Goal: Information Seeking & Learning: Check status

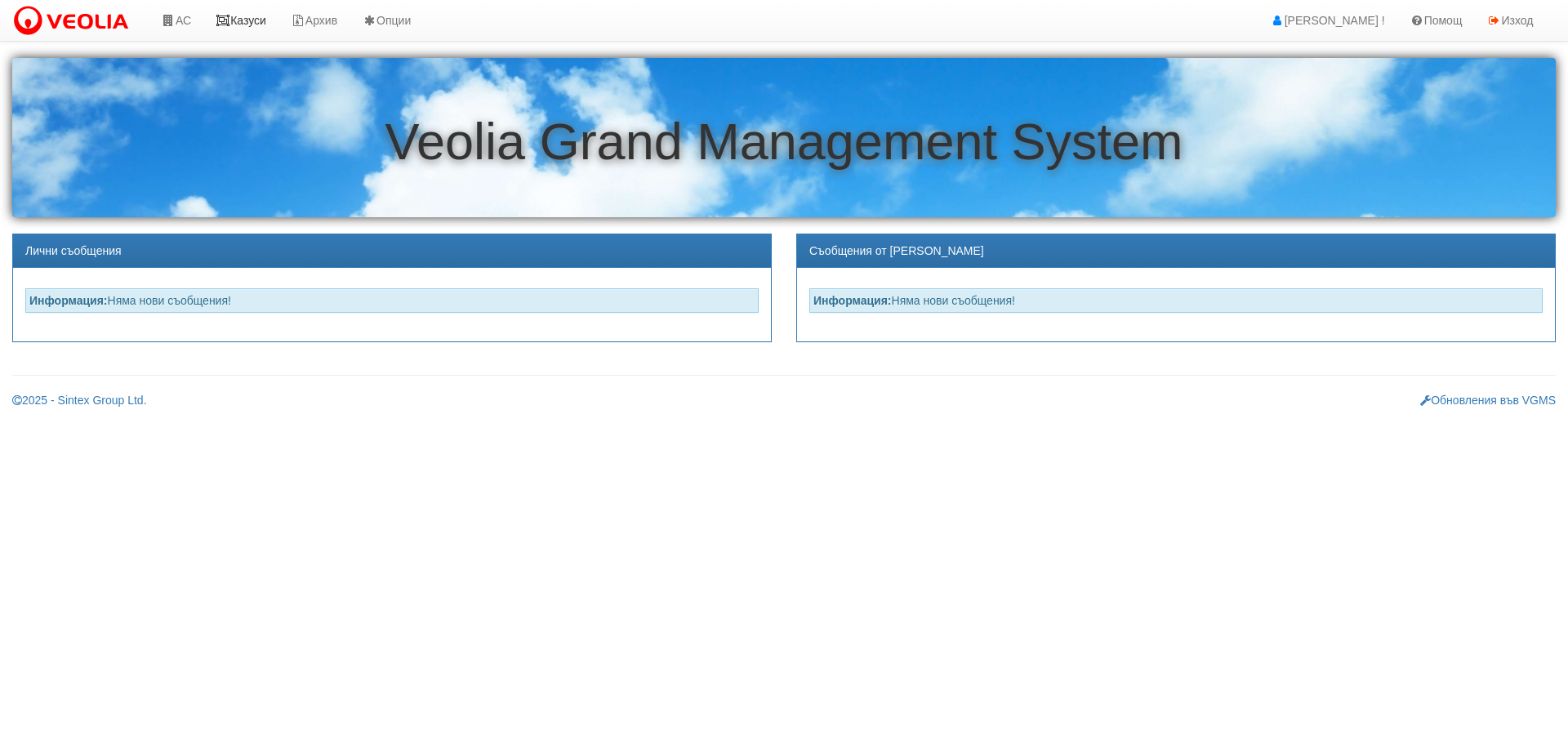
click at [259, 14] on link "Казуси" at bounding box center [241, 20] width 75 height 40
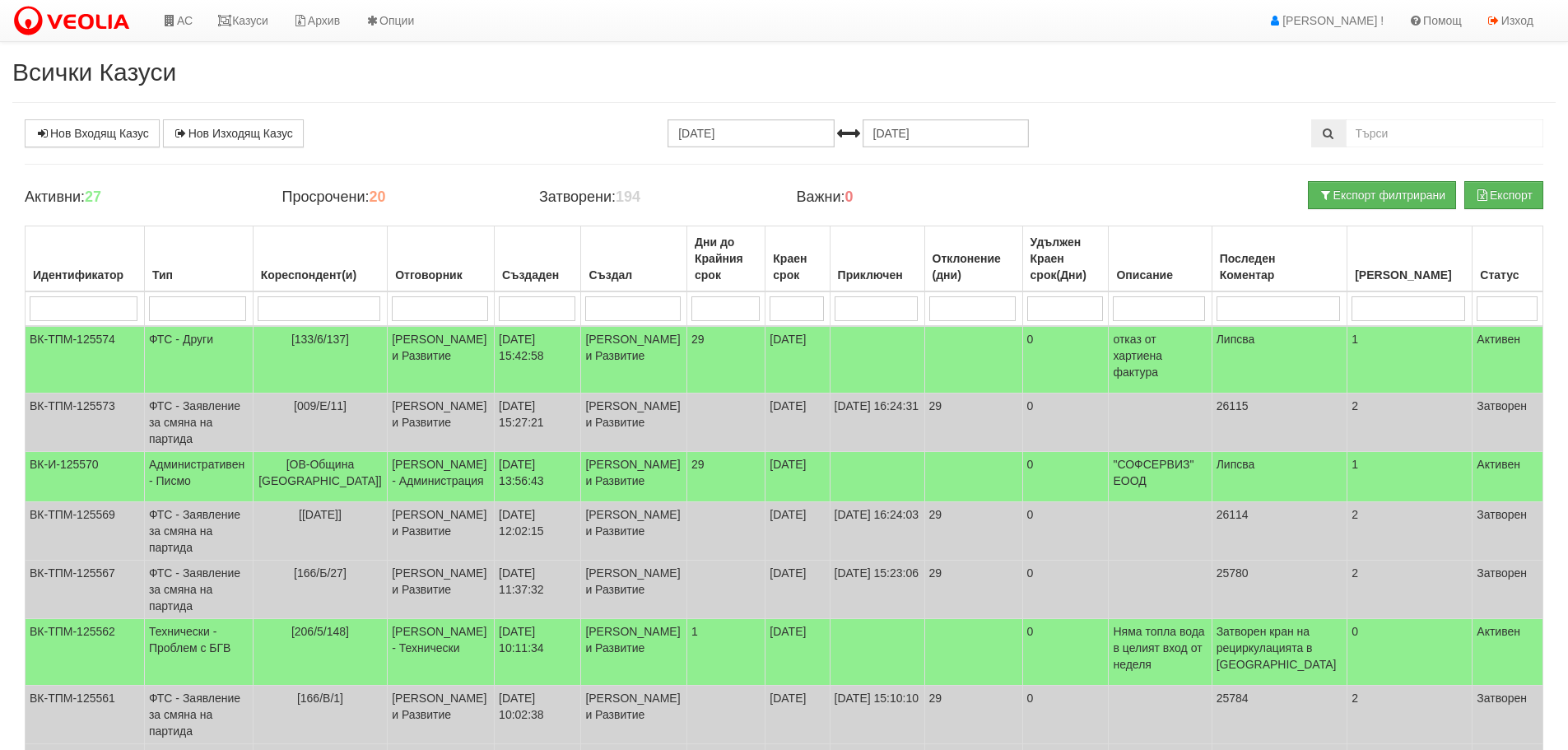
click at [338, 312] on input "search" at bounding box center [319, 308] width 122 height 24
type input "1"
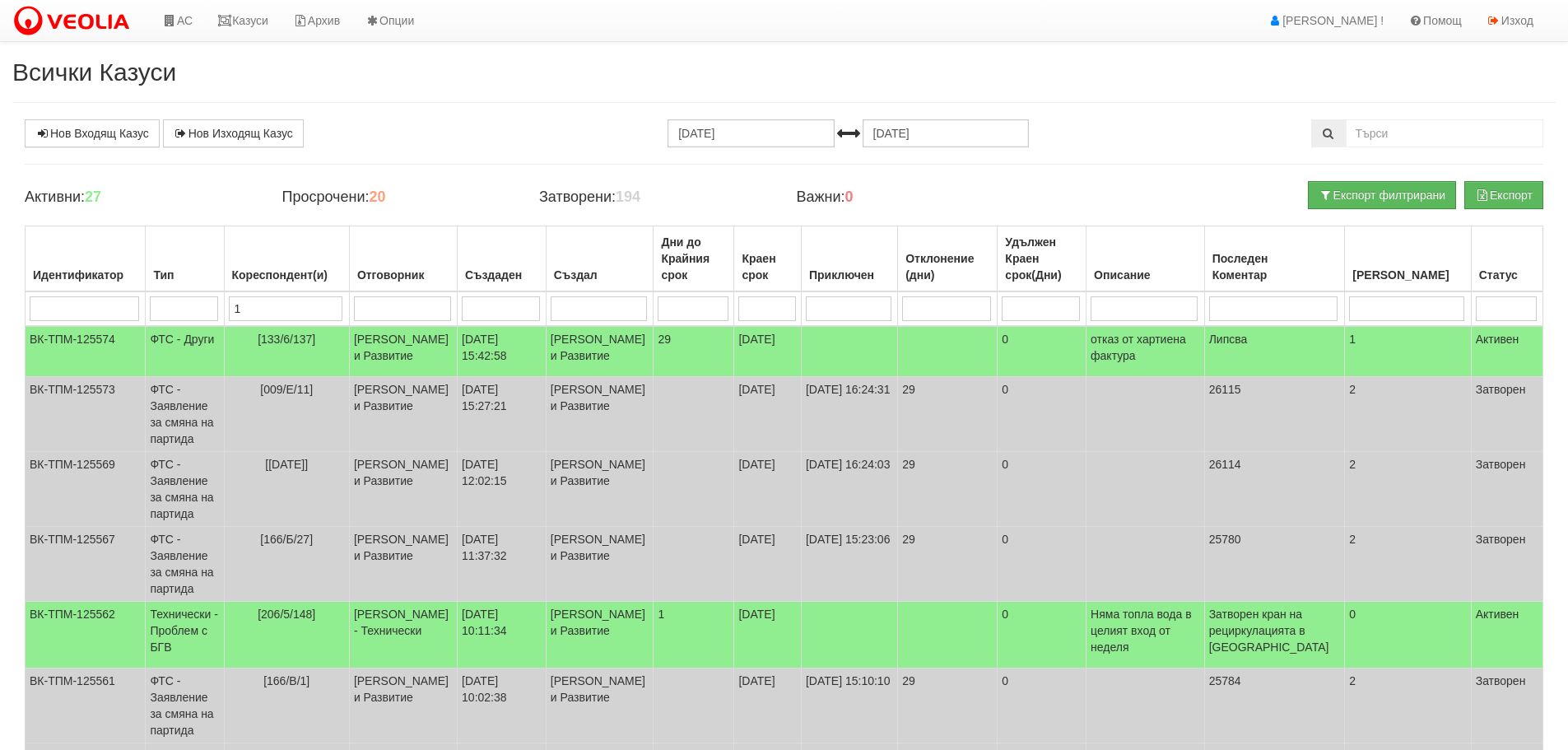
type input "15"
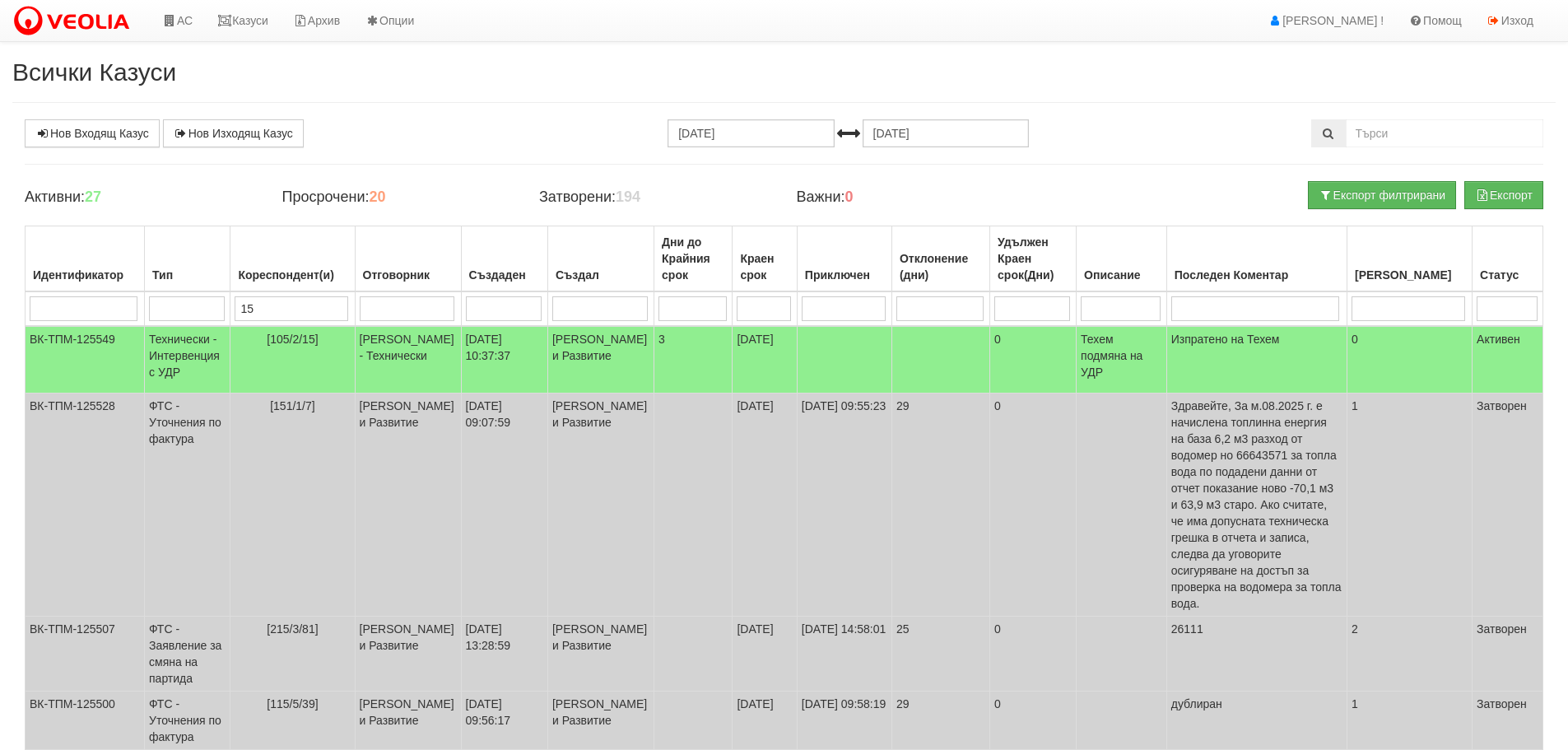
type input "152"
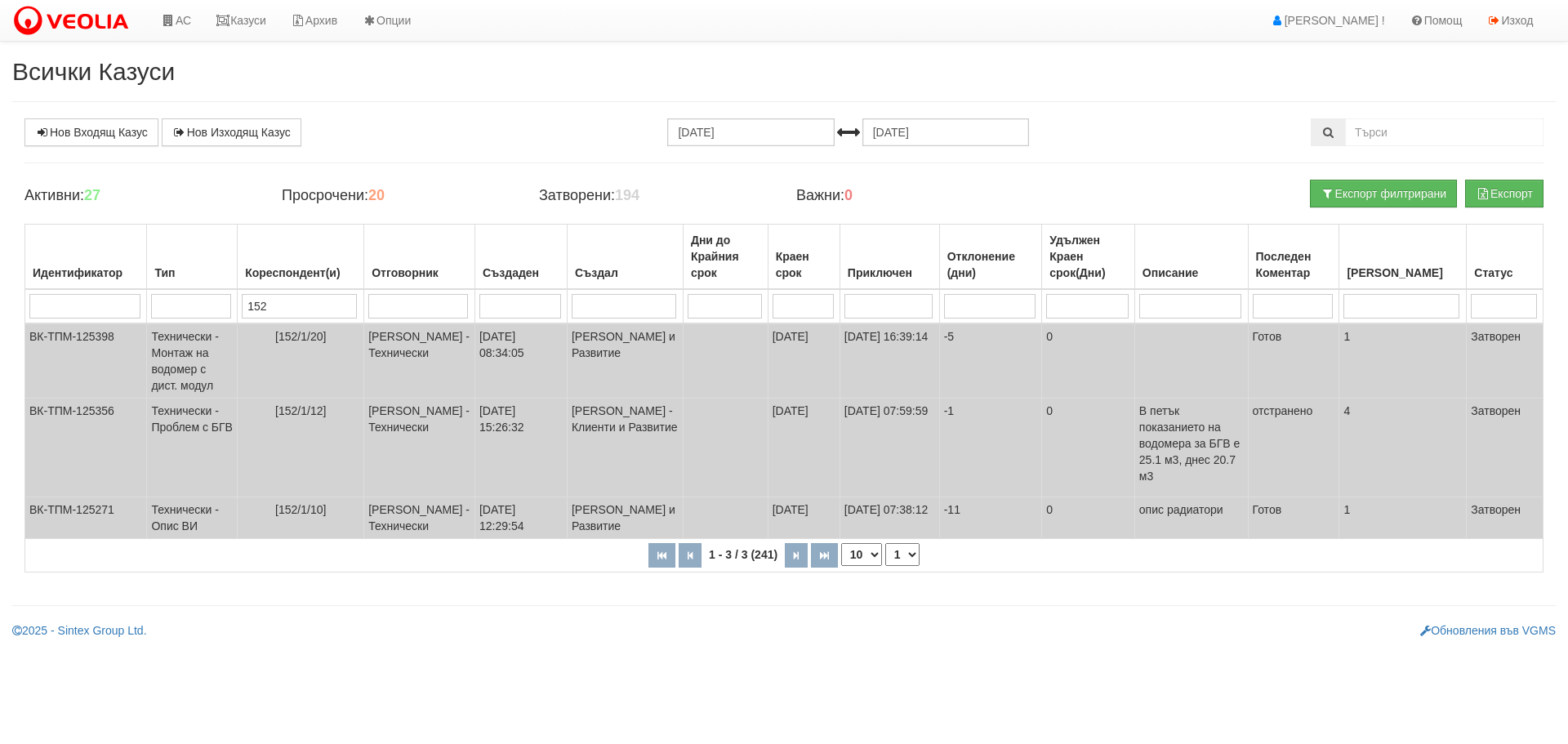
drag, startPoint x: 298, startPoint y: 300, endPoint x: 237, endPoint y: 318, distance: 63.6
click at [237, 318] on tr "152" at bounding box center [784, 306] width 1518 height 34
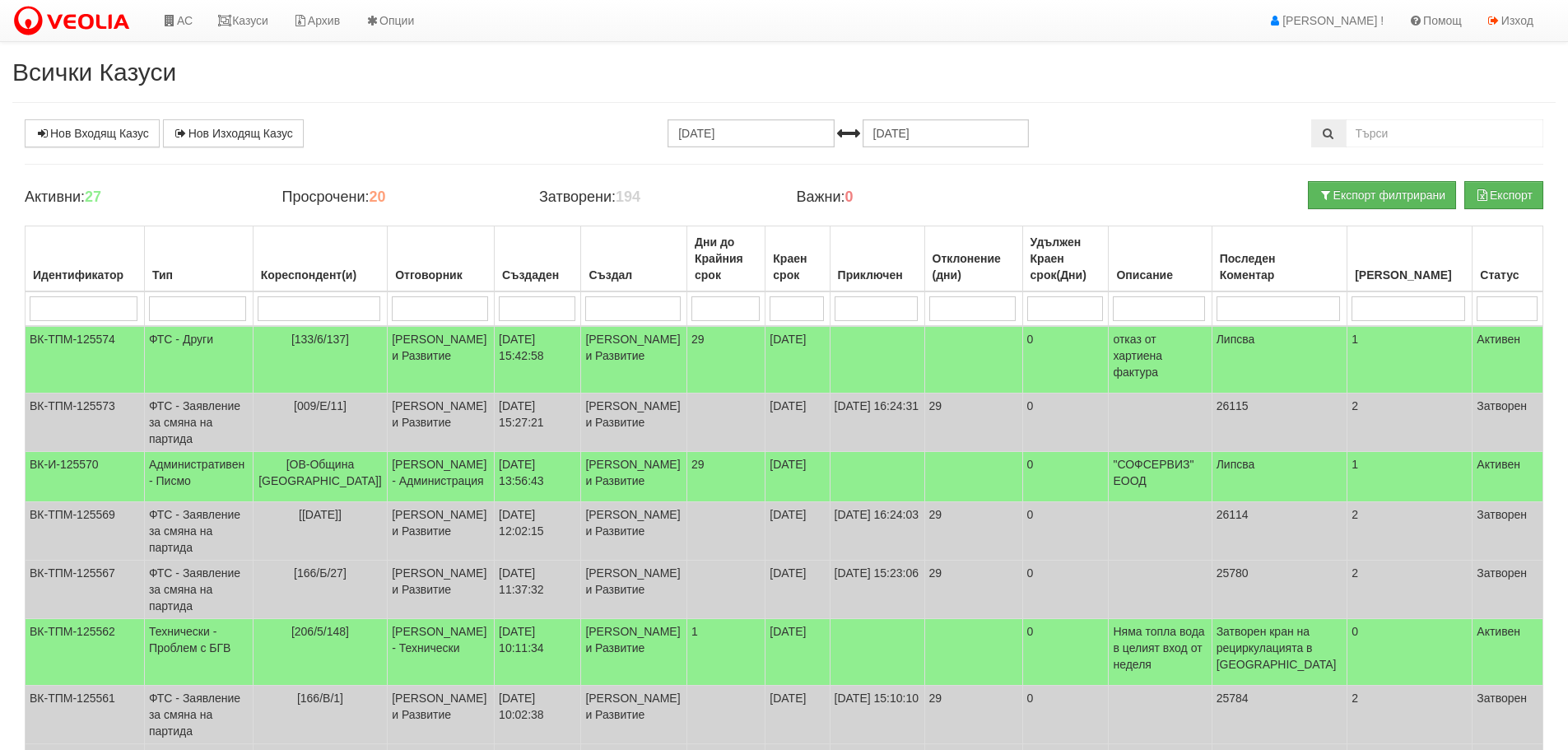
click at [445, 305] on input "search" at bounding box center [440, 308] width 96 height 24
type input "d"
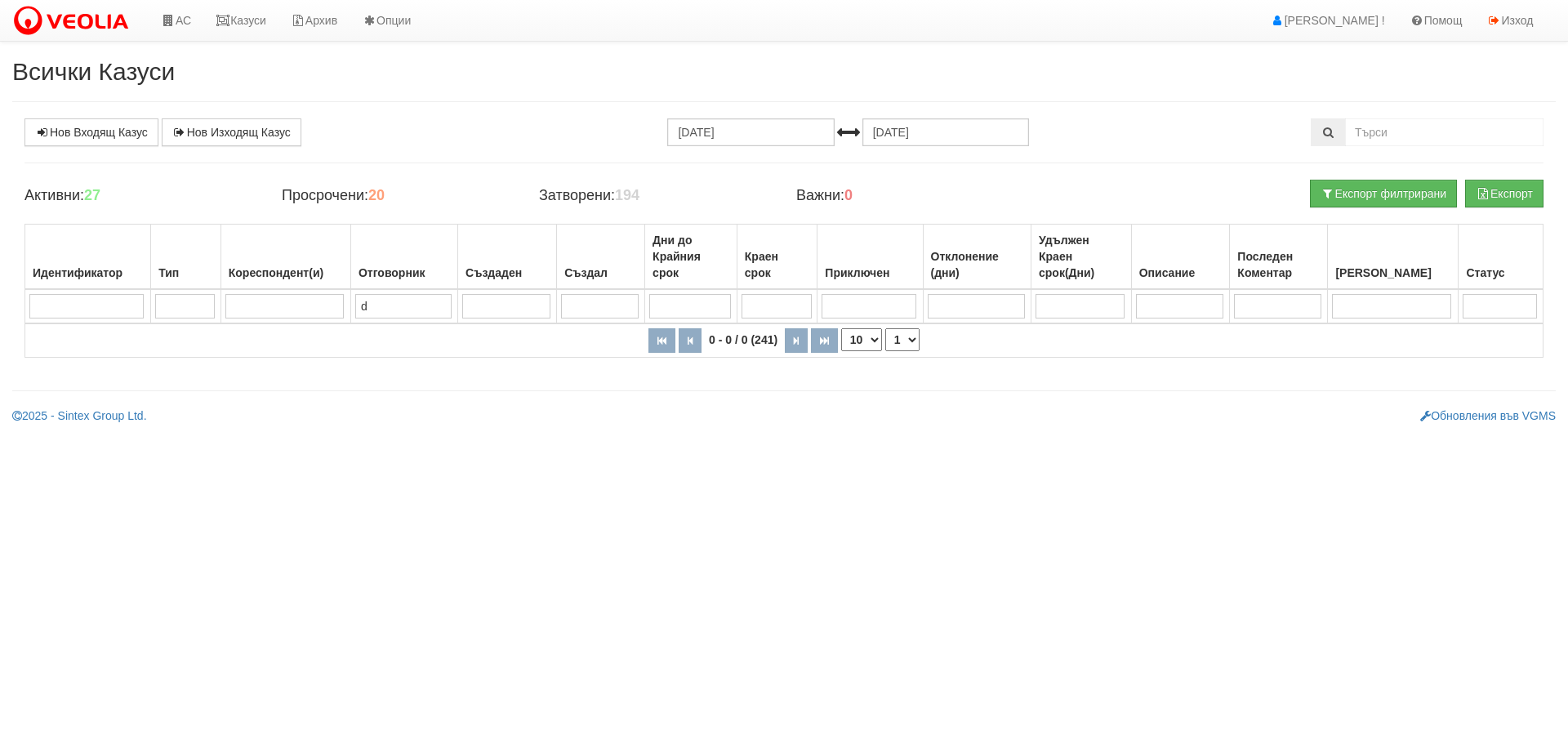
drag, startPoint x: 381, startPoint y: 308, endPoint x: 365, endPoint y: 314, distance: 17.1
click at [365, 314] on input "d" at bounding box center [402, 306] width 96 height 24
type input "ди"
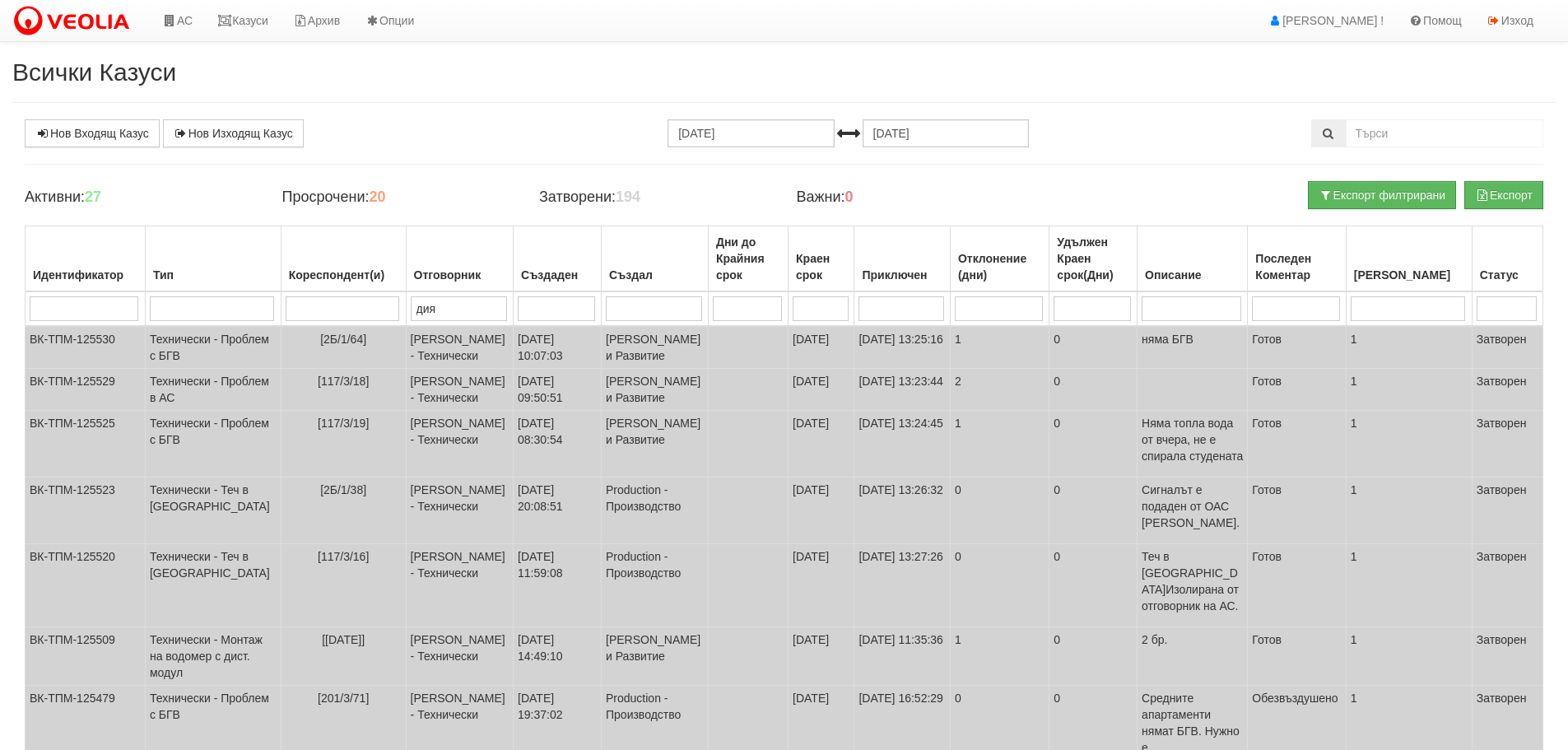
type input "диян"
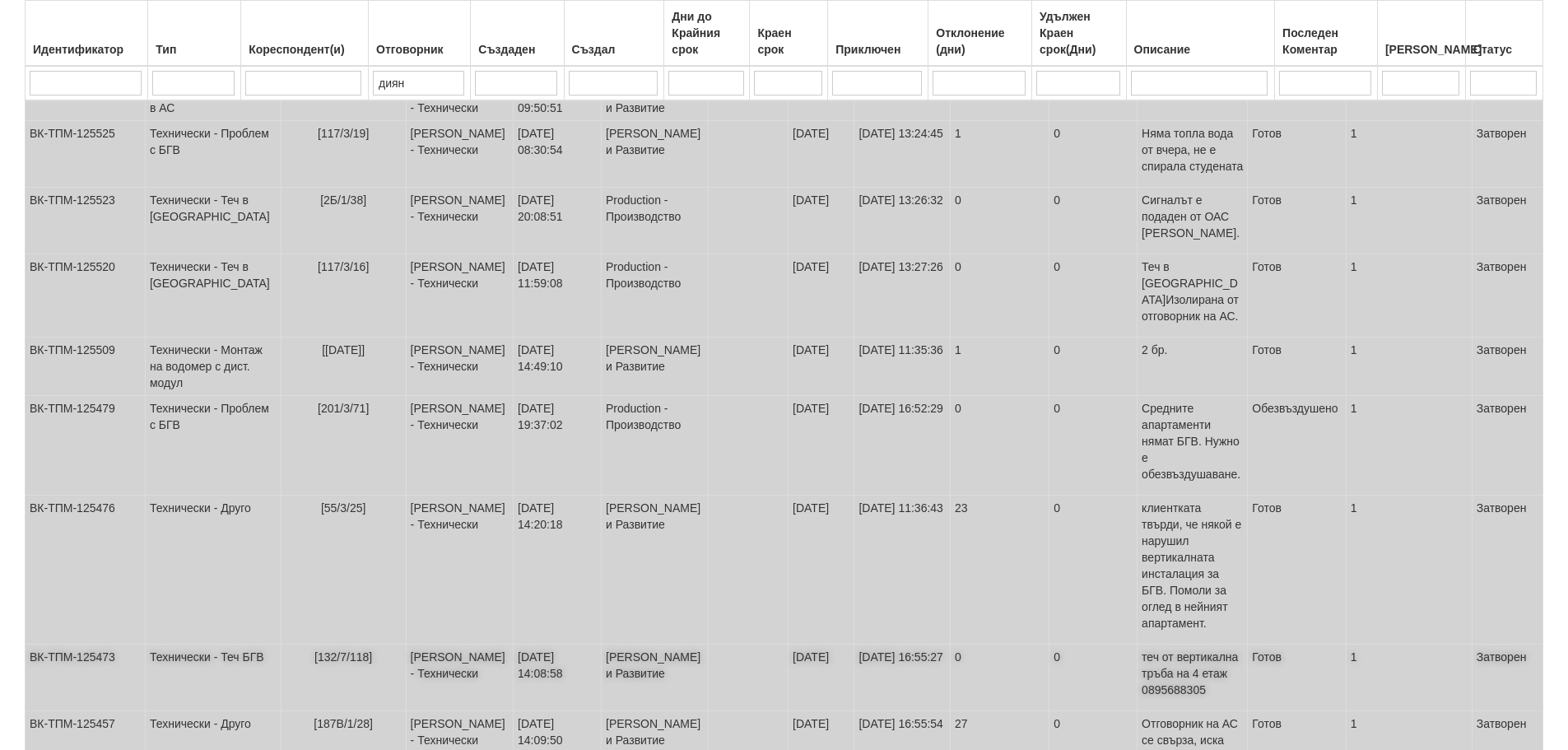
scroll to position [414, 0]
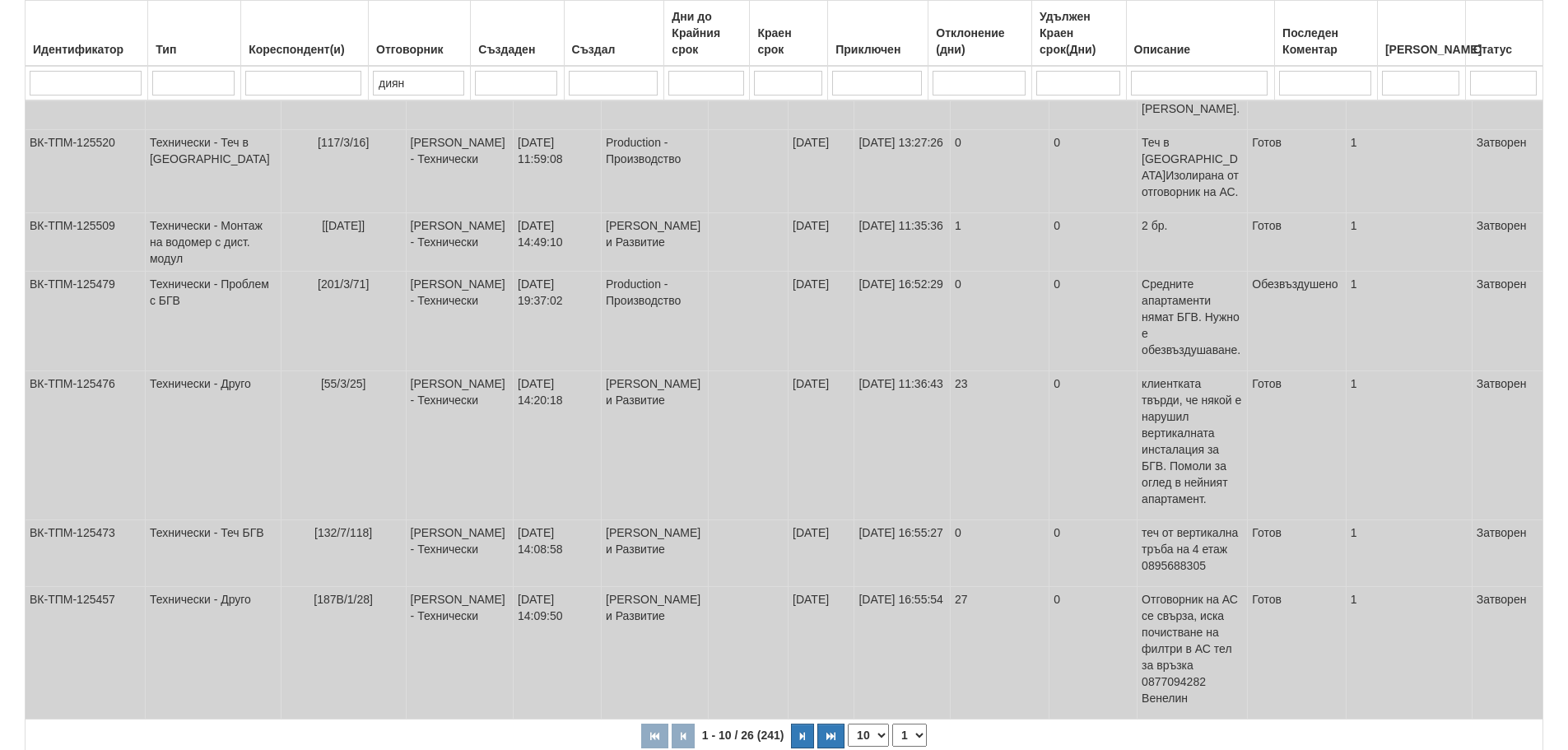
type input "диян"
click at [911, 724] on select "1 2 3" at bounding box center [910, 735] width 34 height 23
click at [894, 724] on select "1 2 3" at bounding box center [910, 735] width 34 height 23
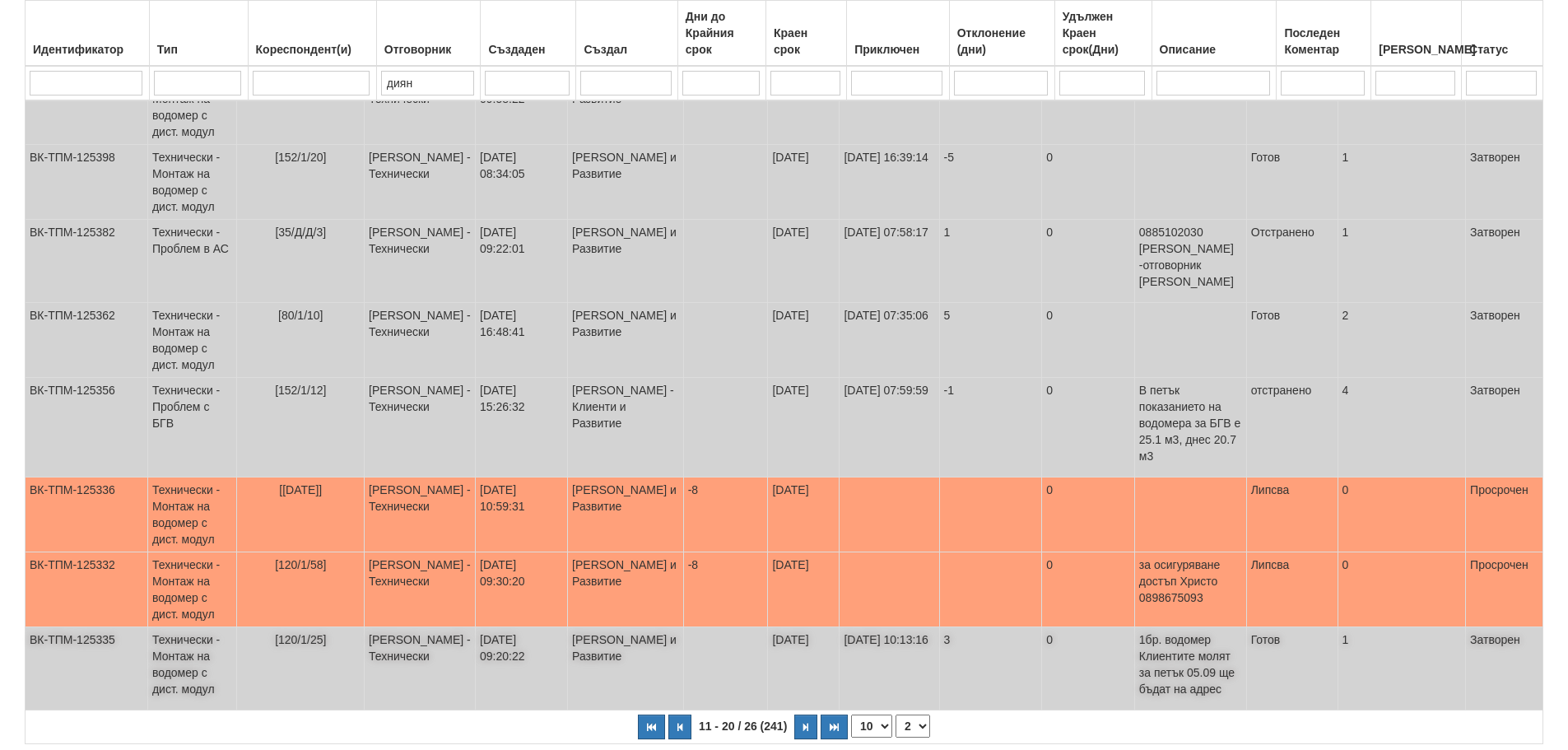
scroll to position [412, 0]
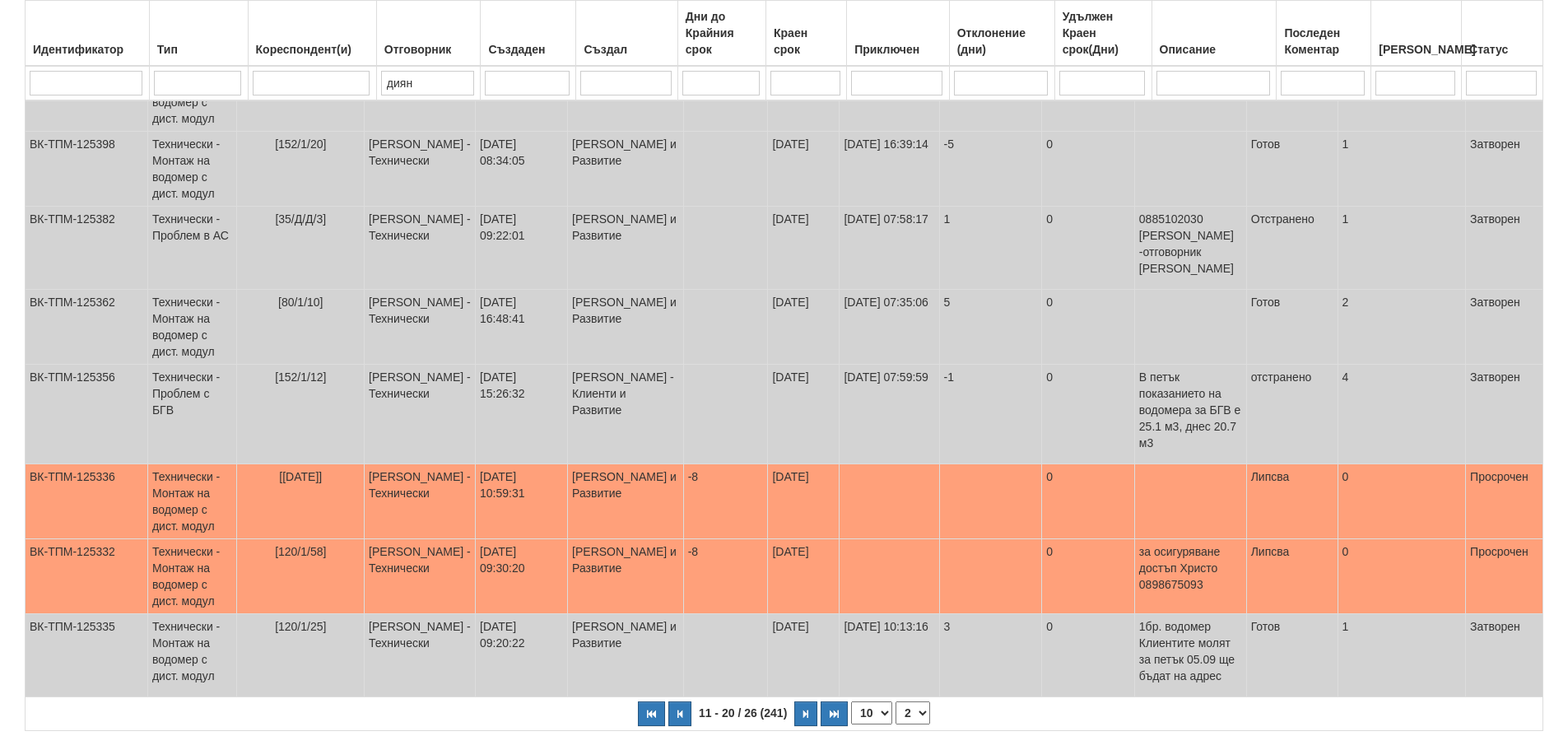
click at [904, 702] on select "1 2 3" at bounding box center [913, 713] width 34 height 23
click at [895, 702] on select "1 2 3" at bounding box center [913, 713] width 34 height 23
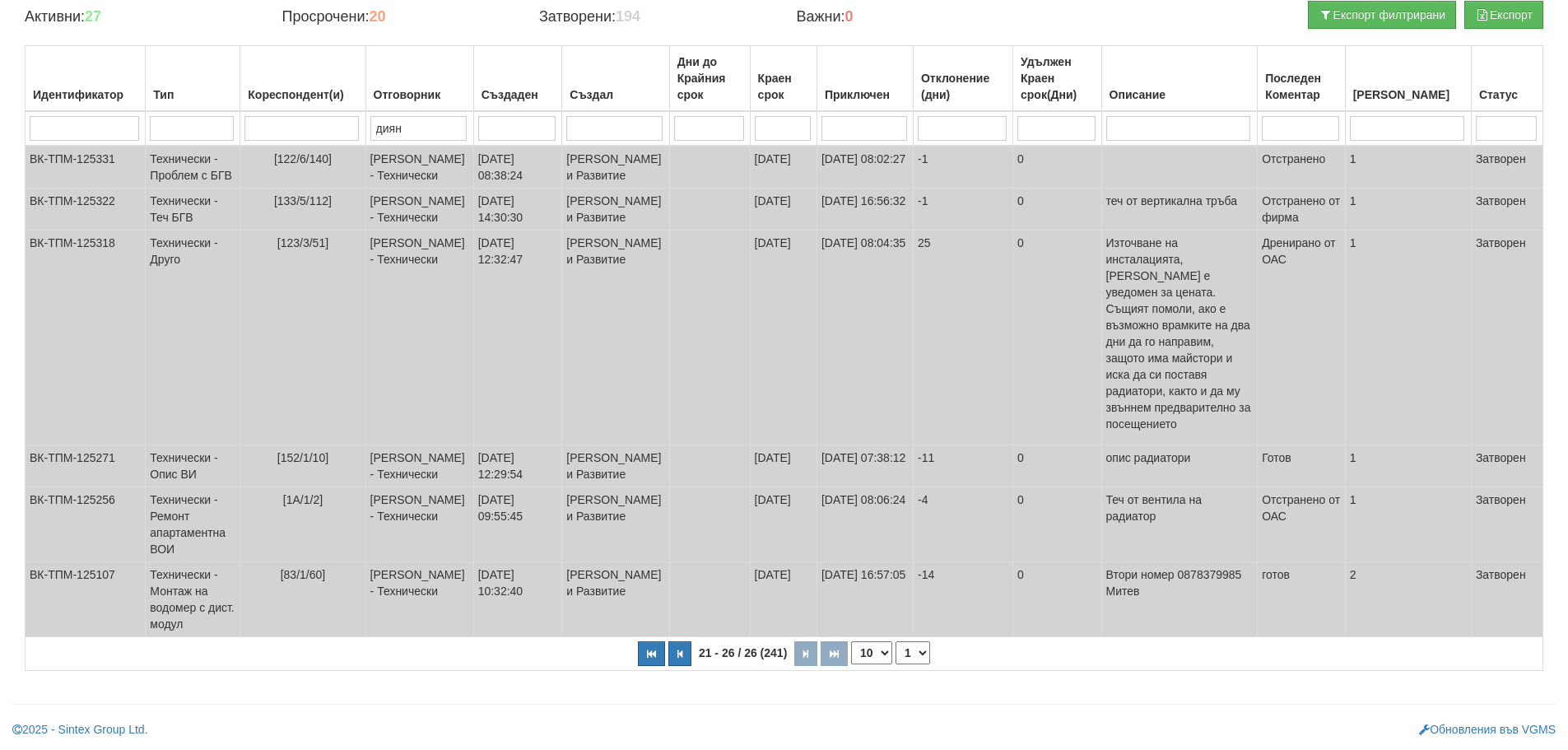
scroll to position [197, 0]
click at [916, 650] on select "1 2 3" at bounding box center [913, 652] width 34 height 23
click at [895, 665] on select "1 2 3" at bounding box center [913, 652] width 34 height 23
select select "2"
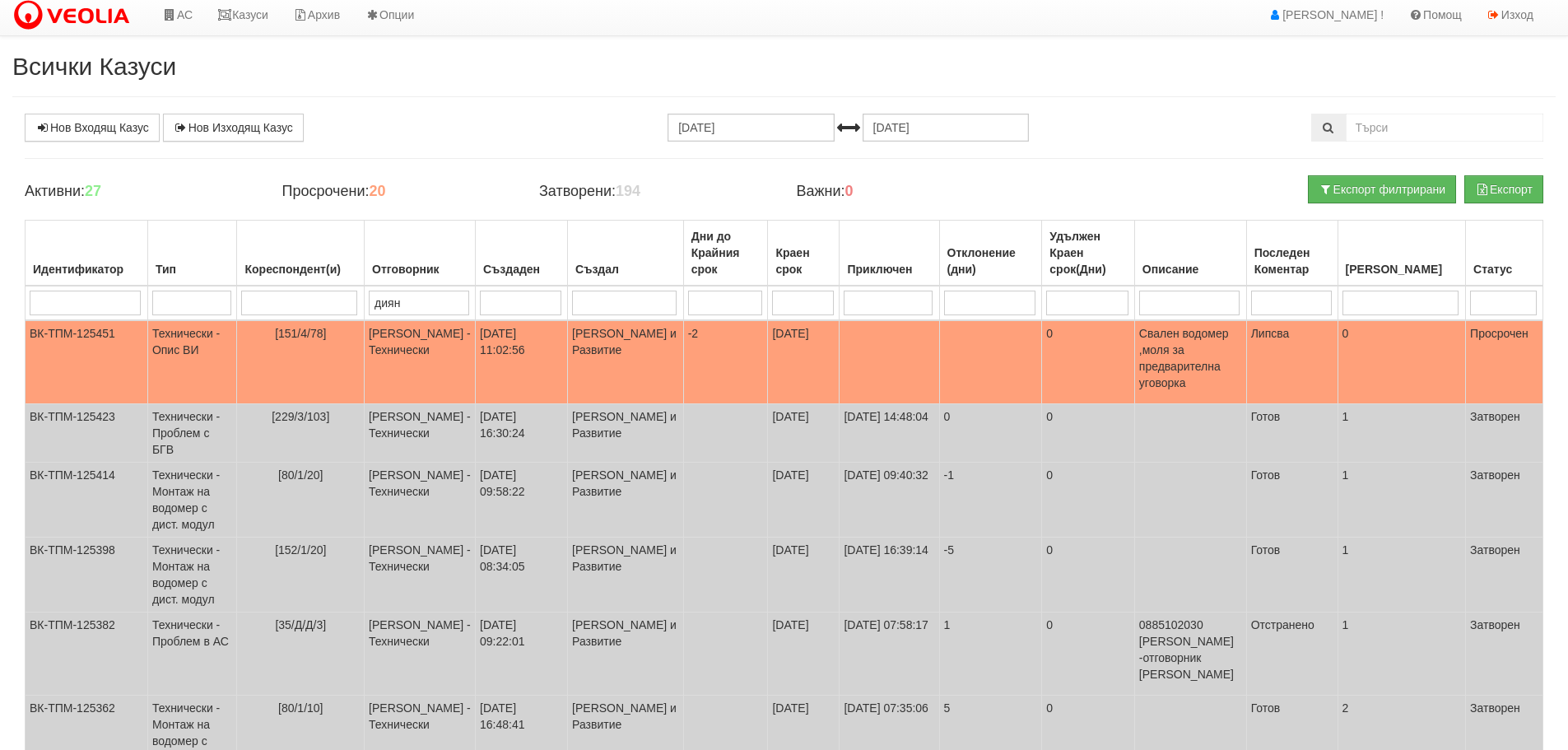
scroll to position [0, 0]
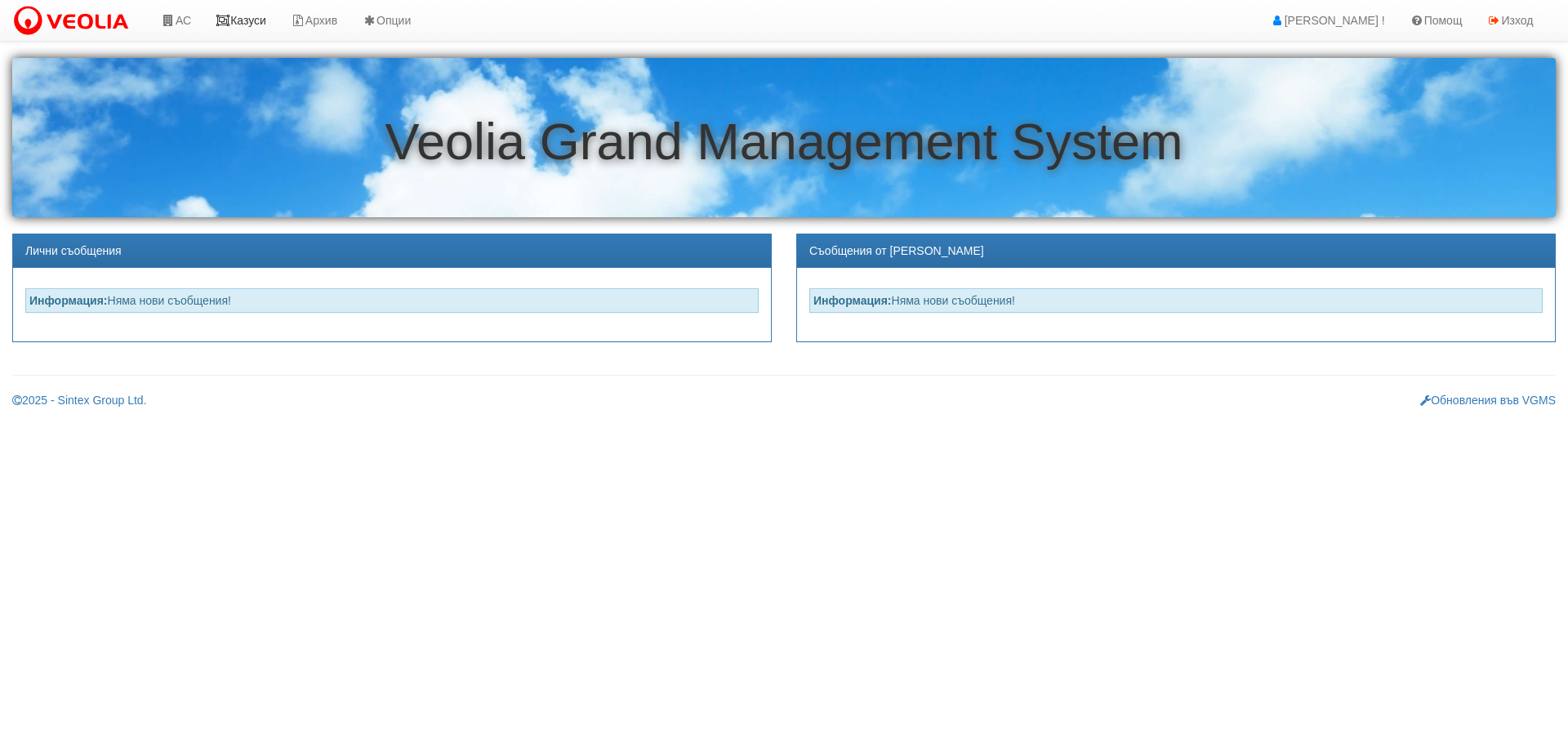
click at [253, 18] on link "Казуси" at bounding box center [241, 20] width 75 height 40
